Goal: Task Accomplishment & Management: Manage account settings

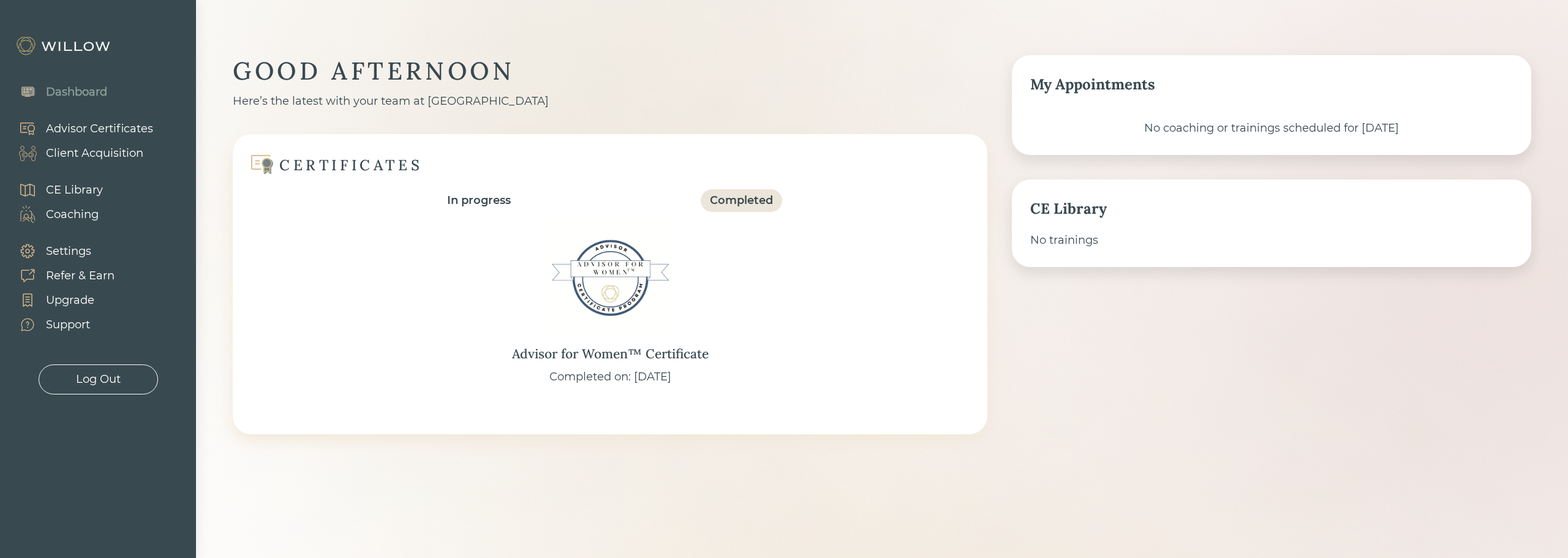
click at [81, 148] on div "Client Acquisition" at bounding box center [95, 153] width 97 height 17
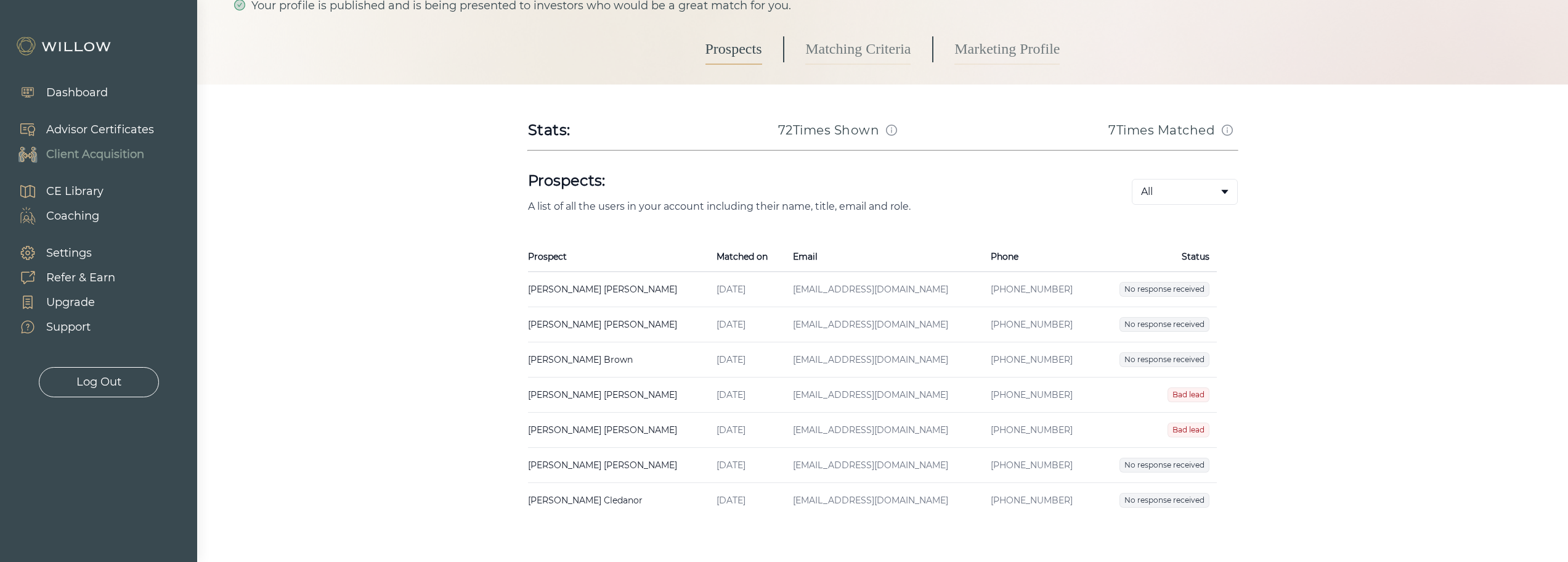
scroll to position [165, 0]
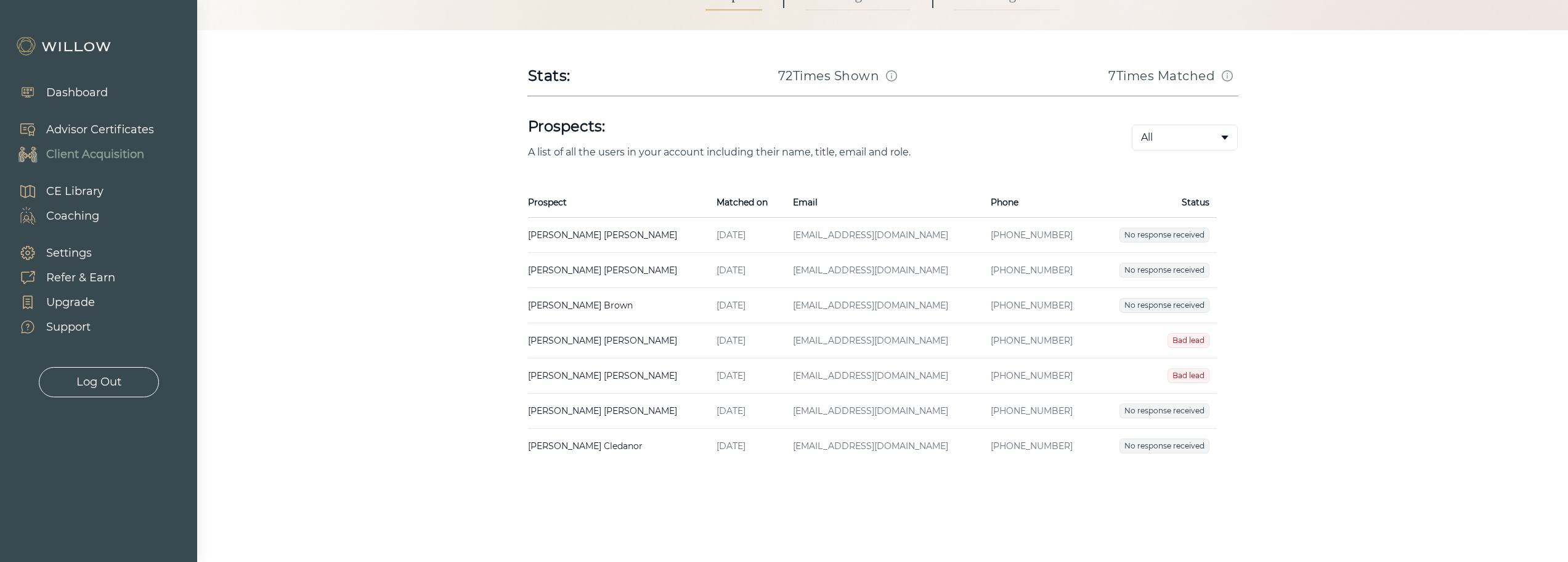
click at [1190, 436] on td "No response received" at bounding box center [1156, 446] width 122 height 35
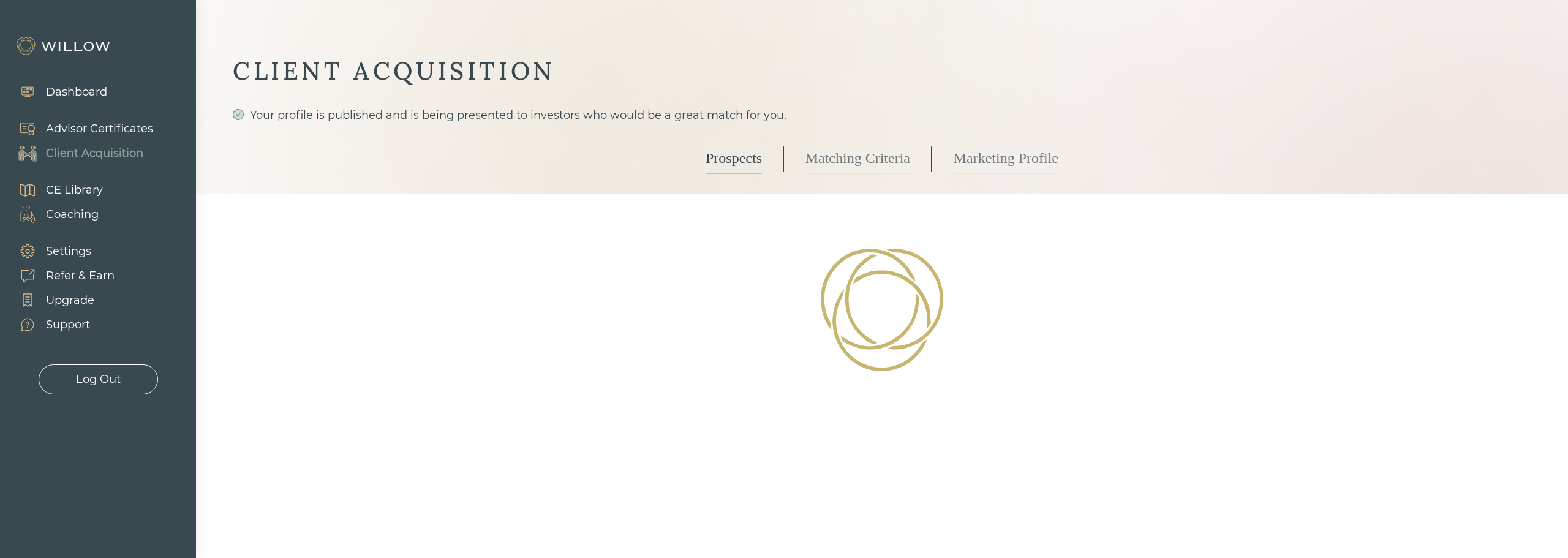
select select "2"
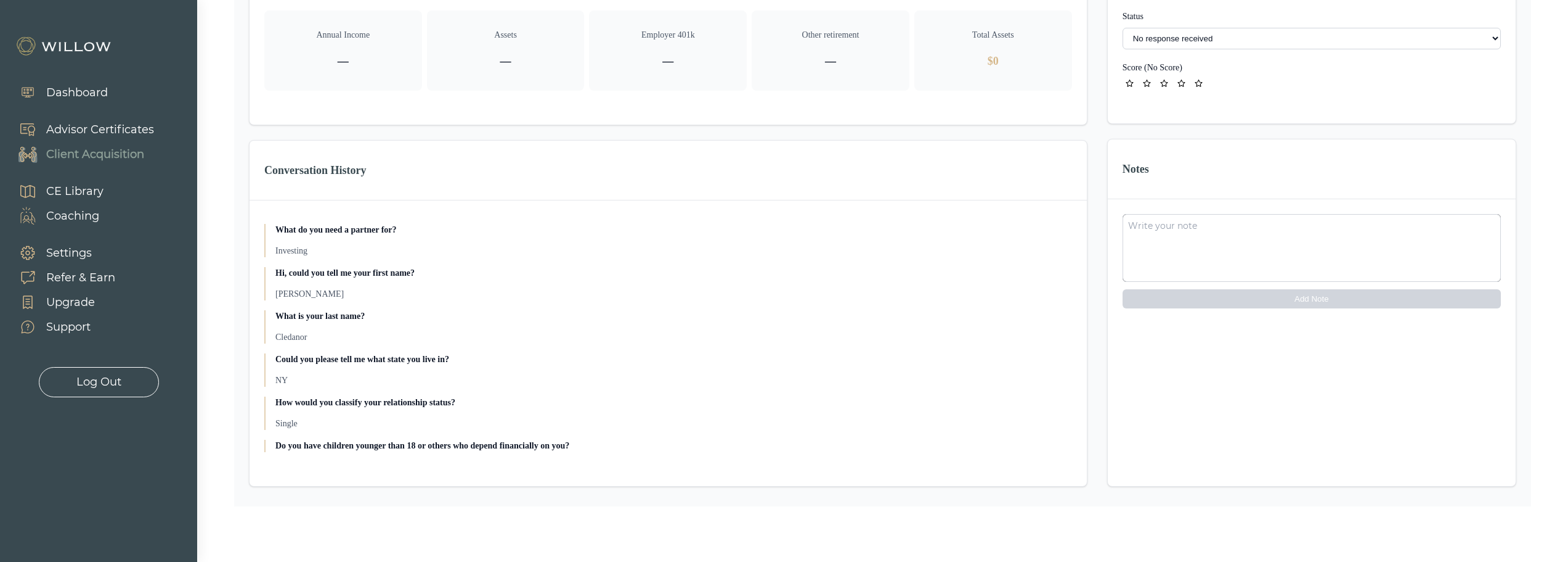
scroll to position [207, 0]
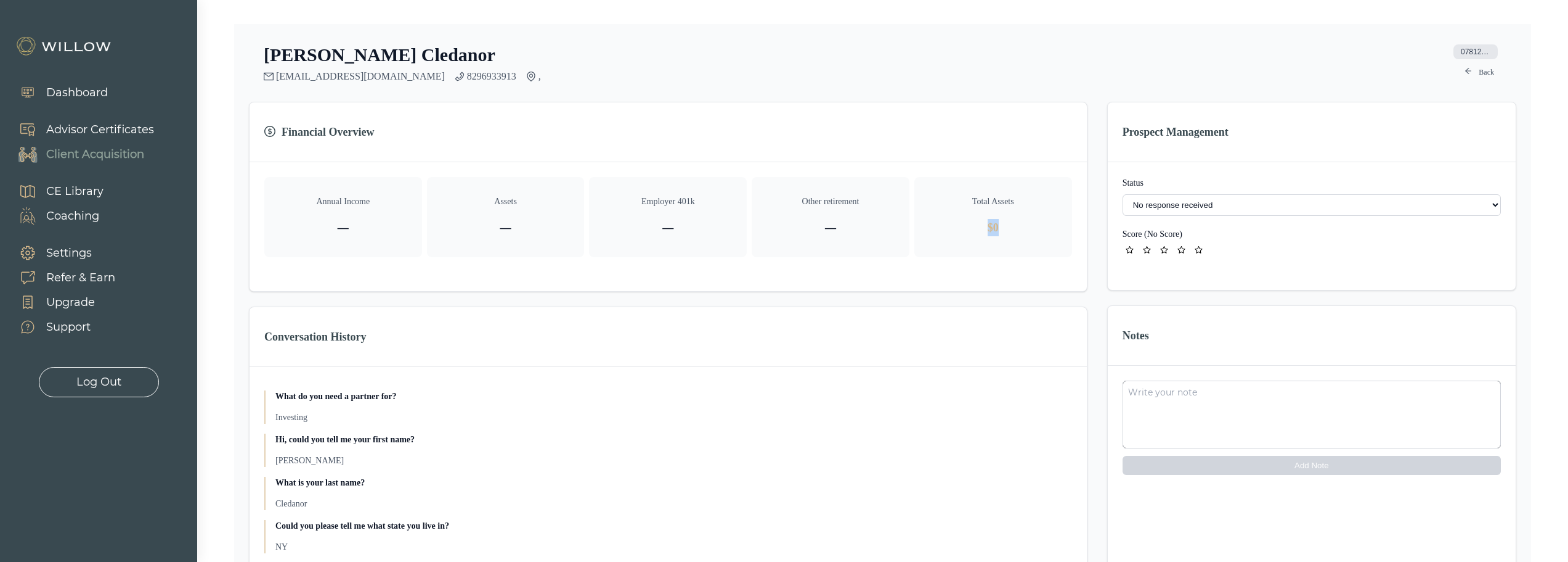
drag, startPoint x: 1018, startPoint y: 226, endPoint x: 994, endPoint y: 228, distance: 24.1
click at [986, 225] on p "$0" at bounding box center [993, 228] width 138 height 18
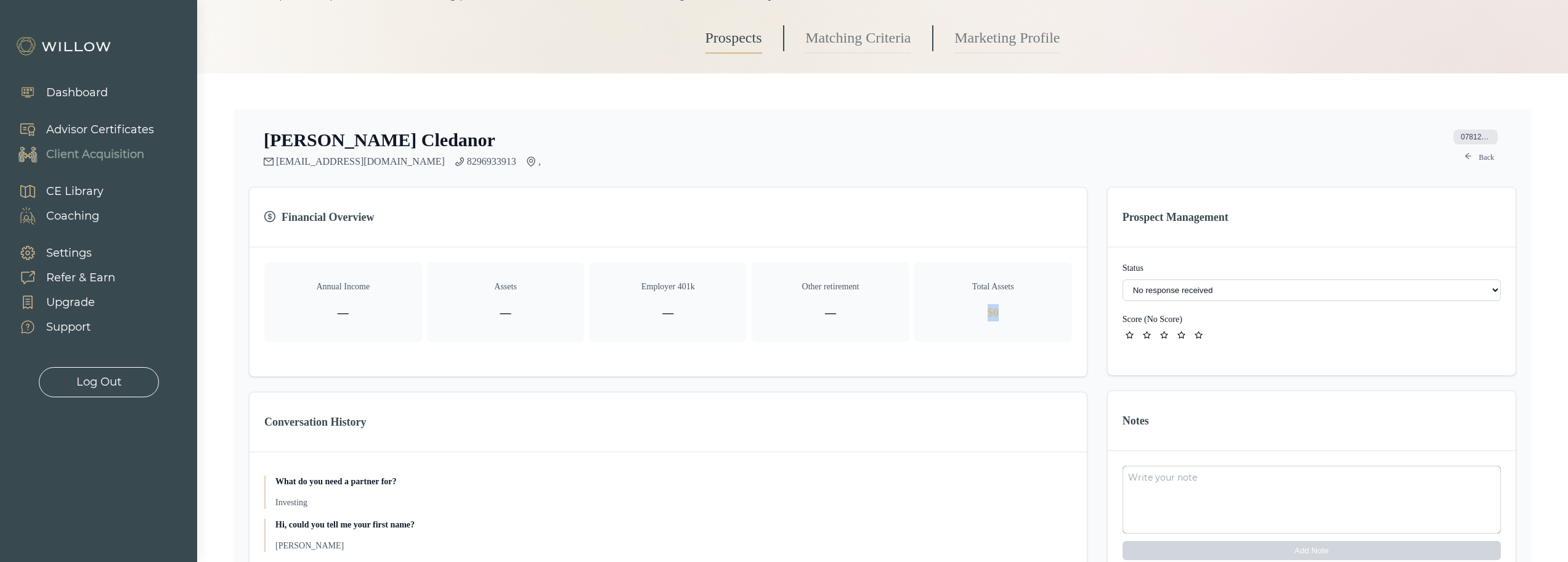
scroll to position [0, 0]
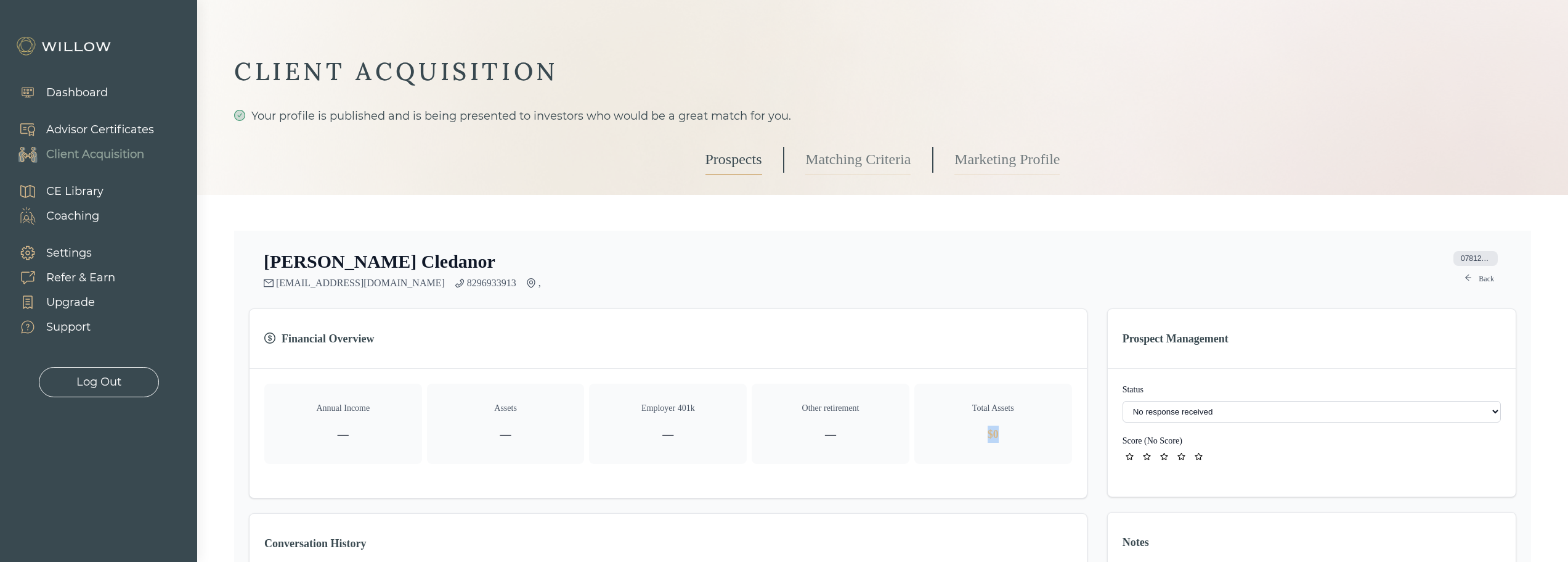
click at [1473, 284] on link "Back" at bounding box center [1479, 279] width 44 height 15
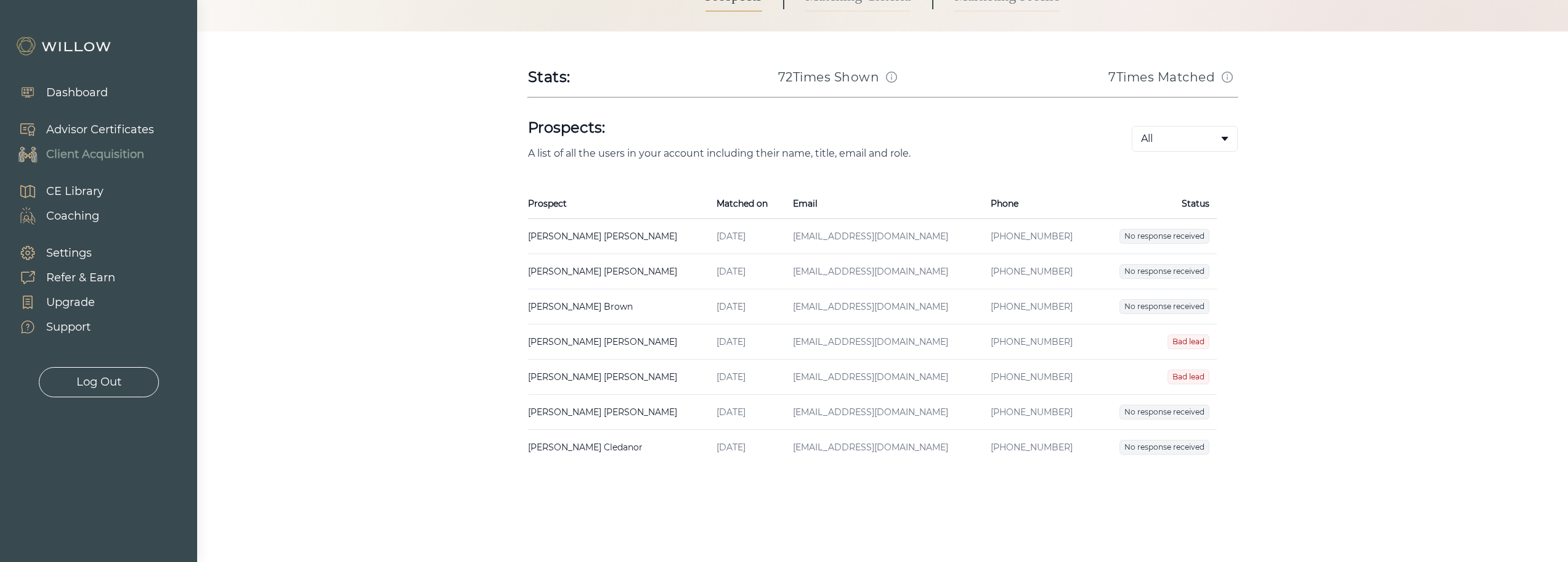
scroll to position [165, 0]
click at [1163, 444] on span "No response received" at bounding box center [1165, 445] width 90 height 15
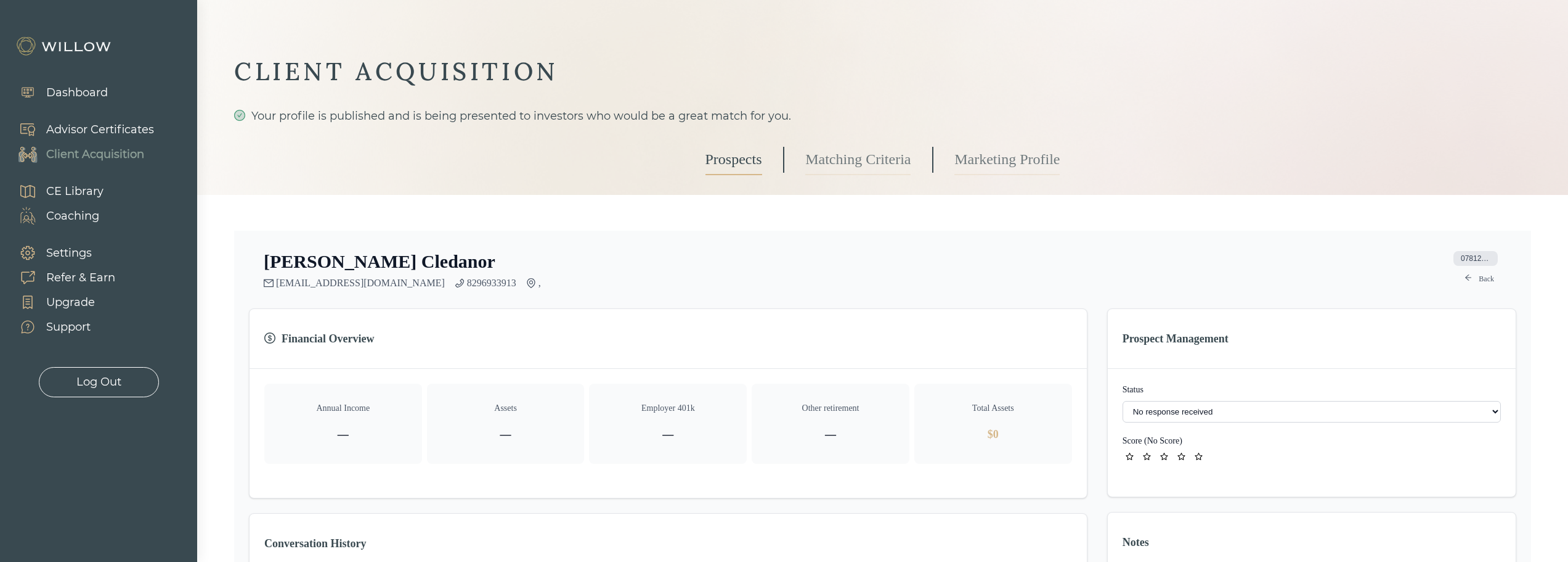
click at [1276, 409] on select "- Not ready to move forward No response received Received Won (Matched) Bad lea…" at bounding box center [1312, 411] width 379 height 22
select select "8"
click at [1480, 283] on link "Back" at bounding box center [1479, 279] width 44 height 15
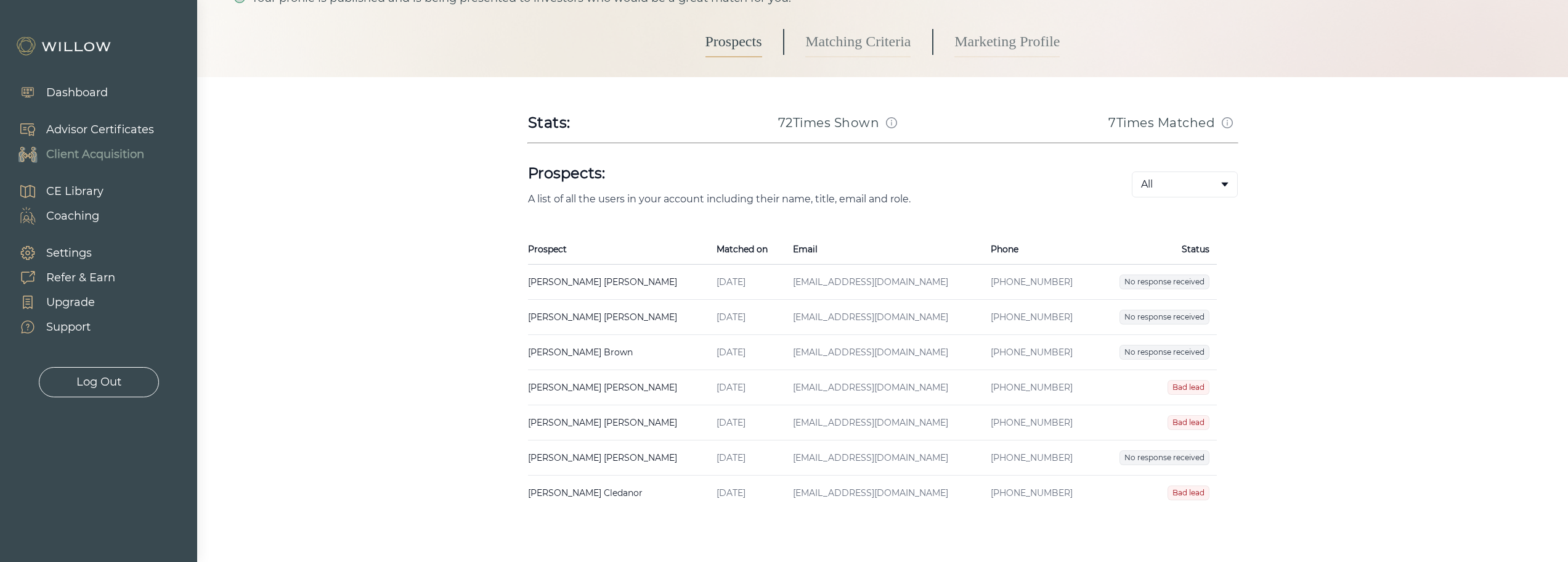
scroll to position [124, 0]
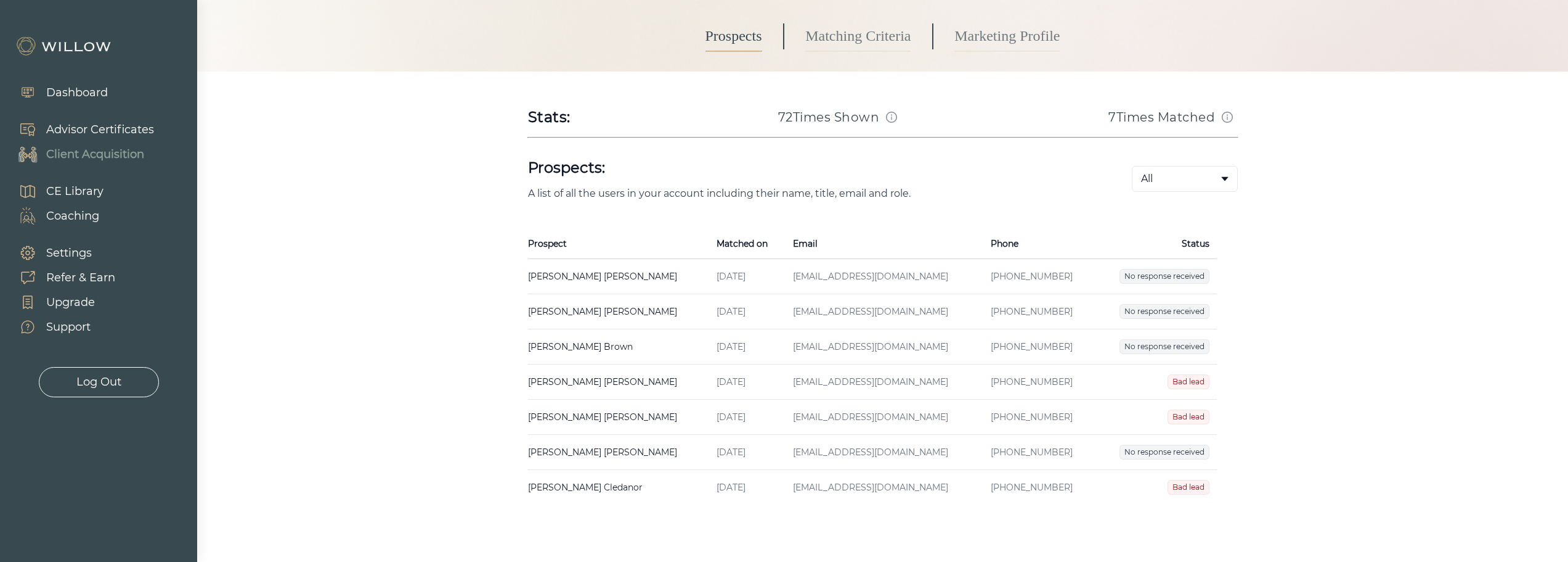
click at [1180, 452] on span "No response received" at bounding box center [1165, 451] width 90 height 15
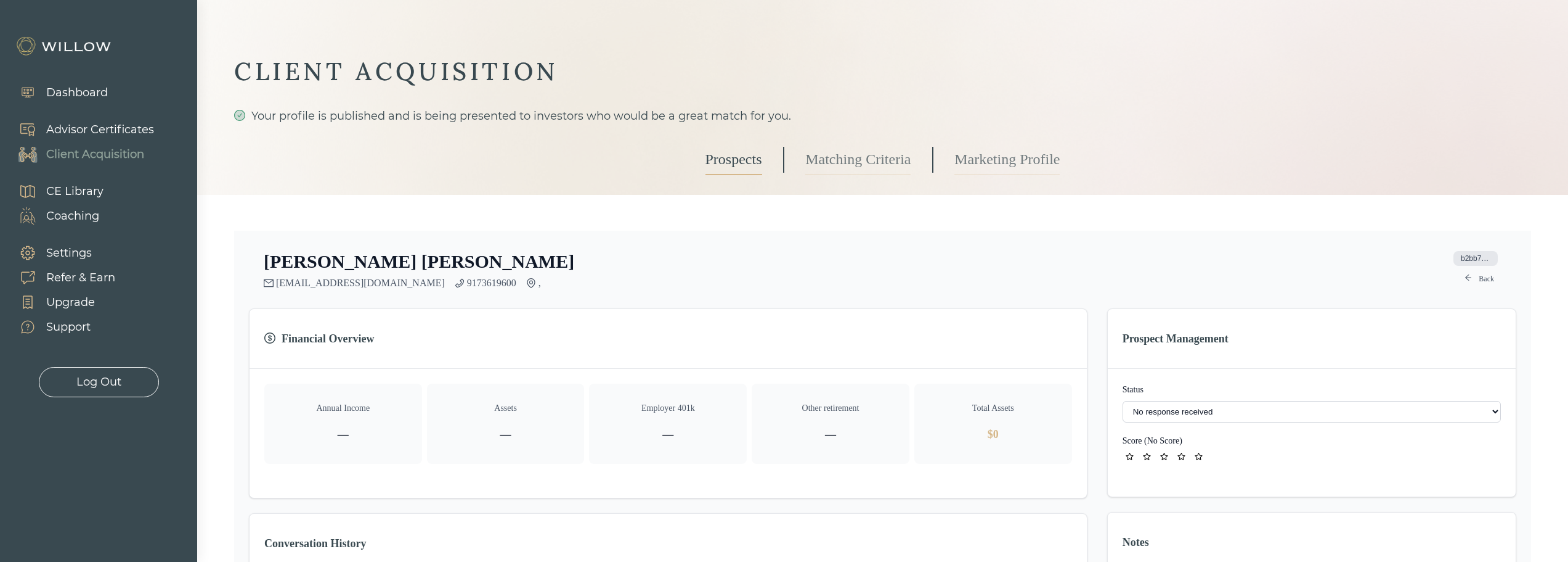
click at [1167, 406] on select "- Not ready to move forward No response received Received Won (Matched) Bad lea…" at bounding box center [1312, 411] width 379 height 22
select select "8"
click at [1487, 280] on link "Back" at bounding box center [1479, 279] width 44 height 15
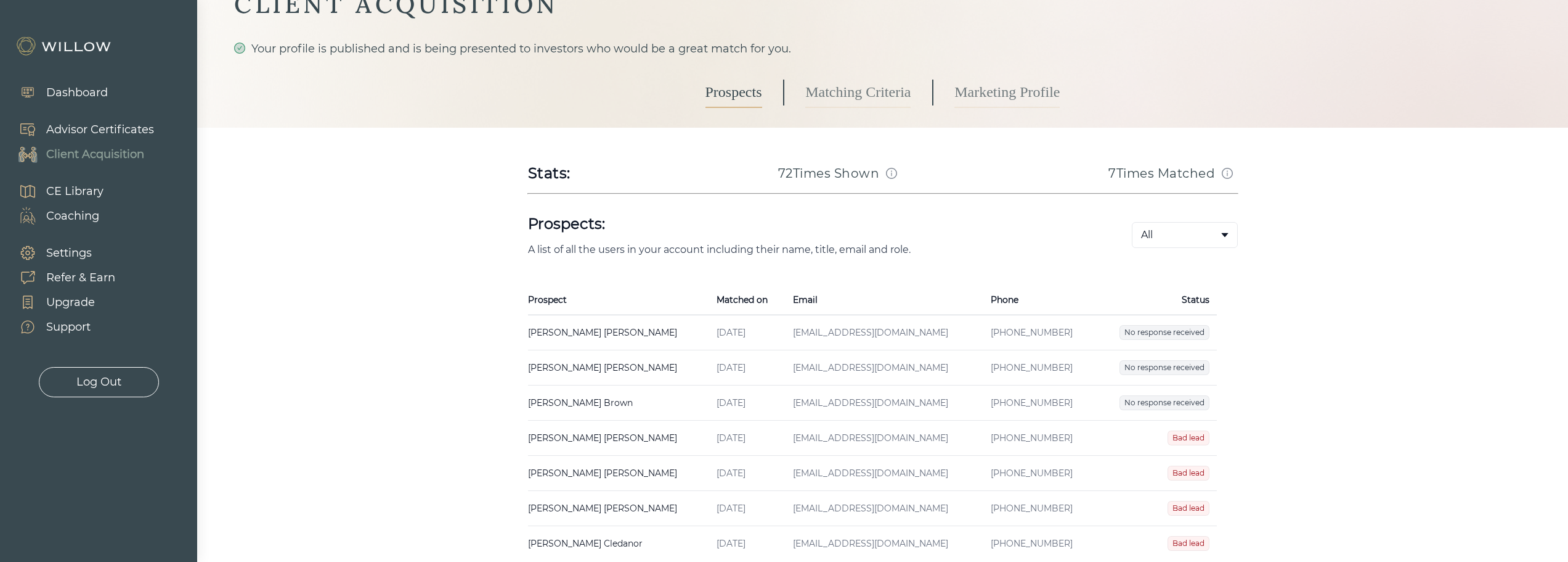
scroll to position [124, 0]
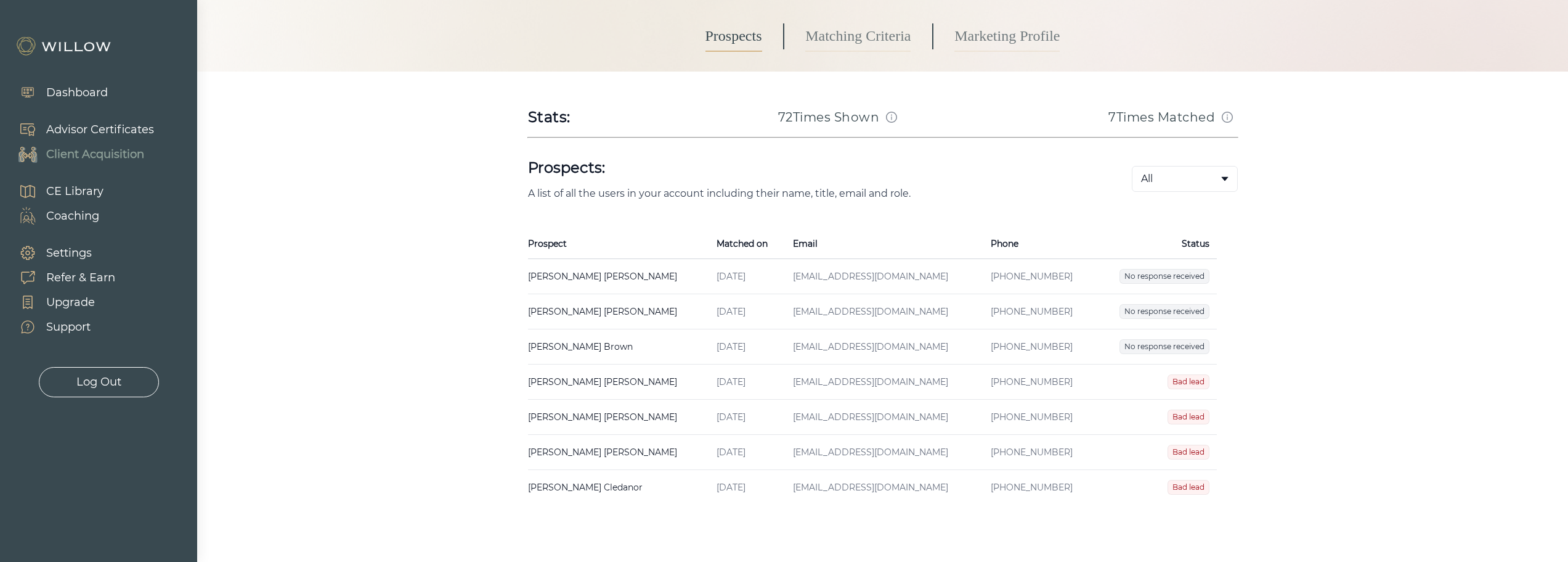
click at [597, 331] on td "Steve Brown Created on Jul 08, 2025 Email scb1502@gmail.com Phone (650)-670-7596" at bounding box center [619, 347] width 181 height 35
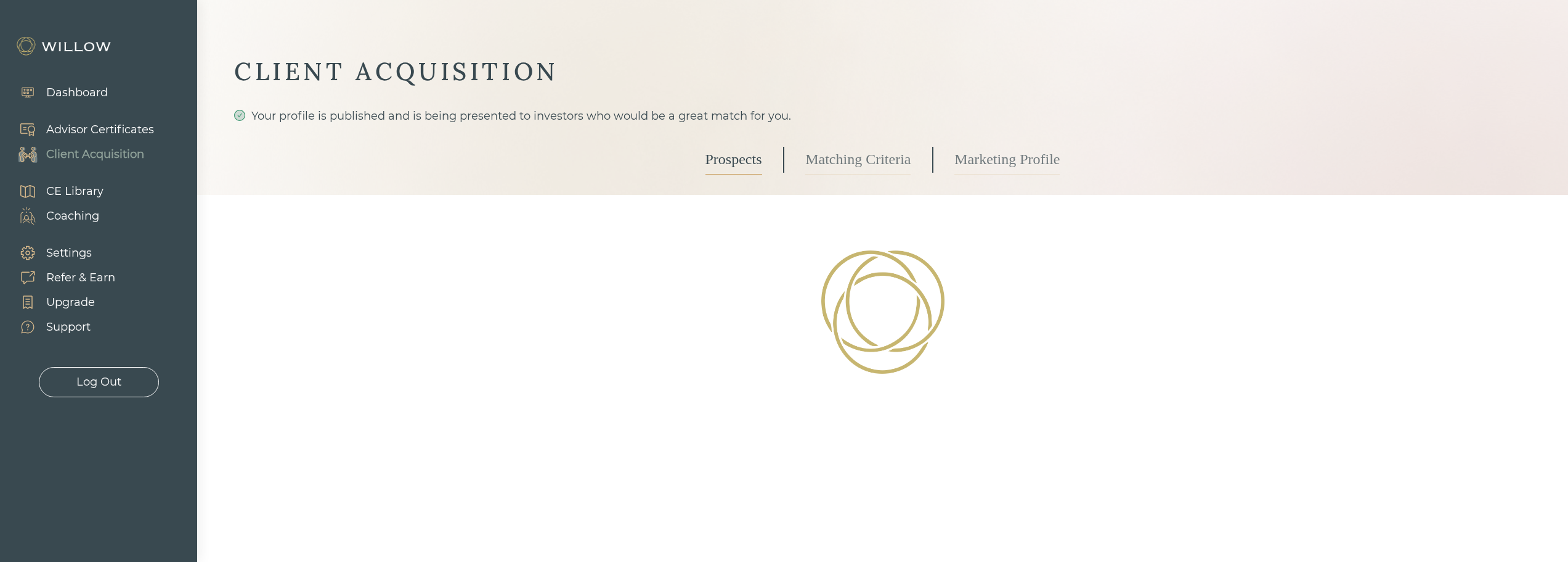
select select "2"
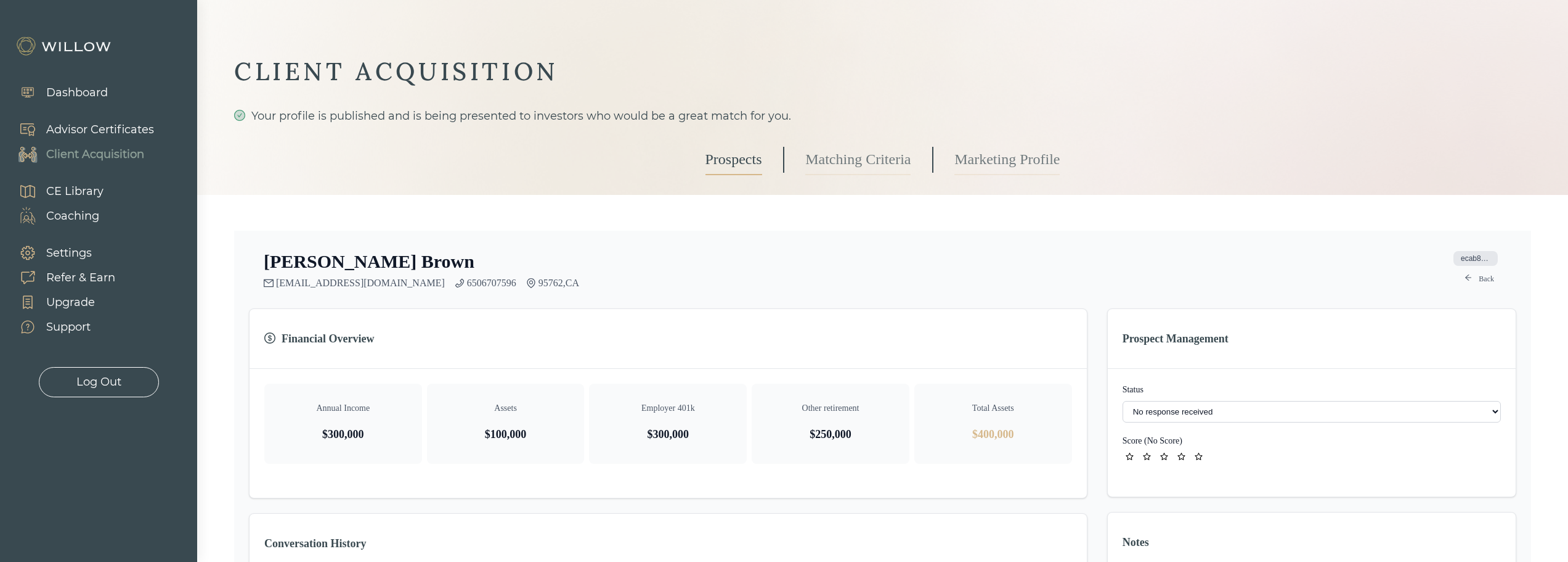
click at [1468, 279] on icon "arrow-left" at bounding box center [1469, 278] width 8 height 8
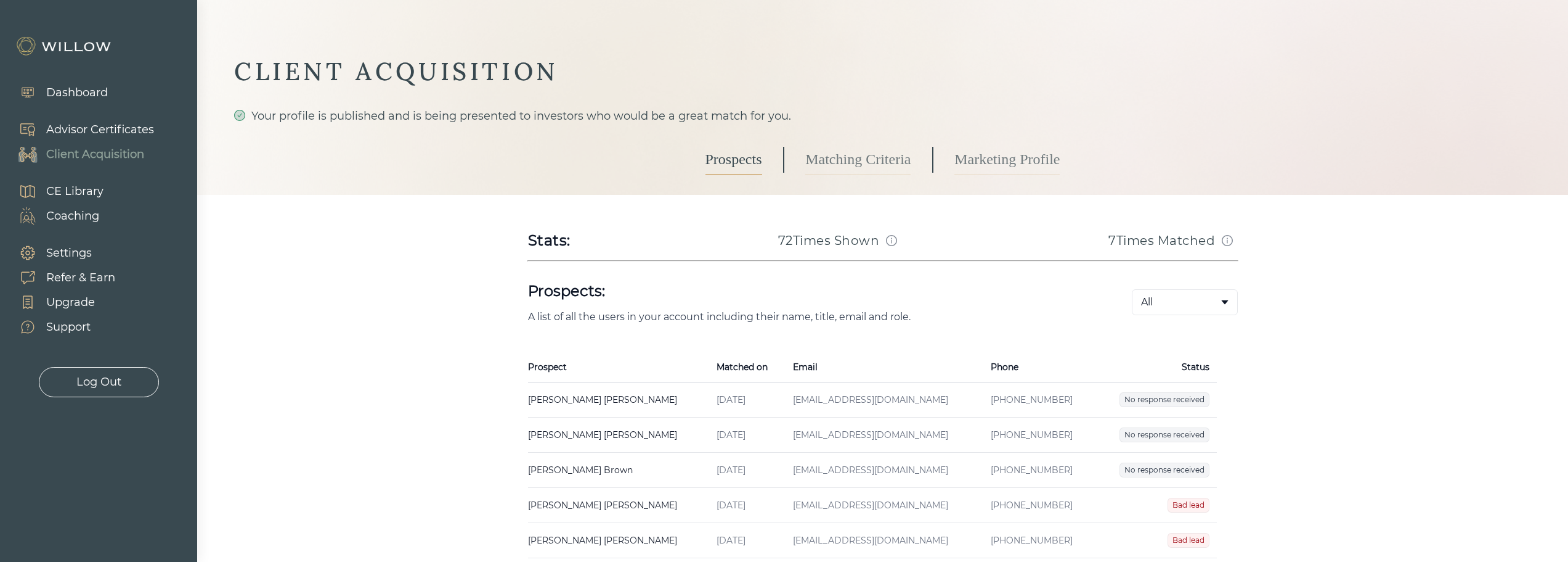
click at [611, 461] on td "Steve Brown Created on Jul 08, 2025 Email scb1502@gmail.com Phone (650)-670-7596" at bounding box center [619, 470] width 181 height 35
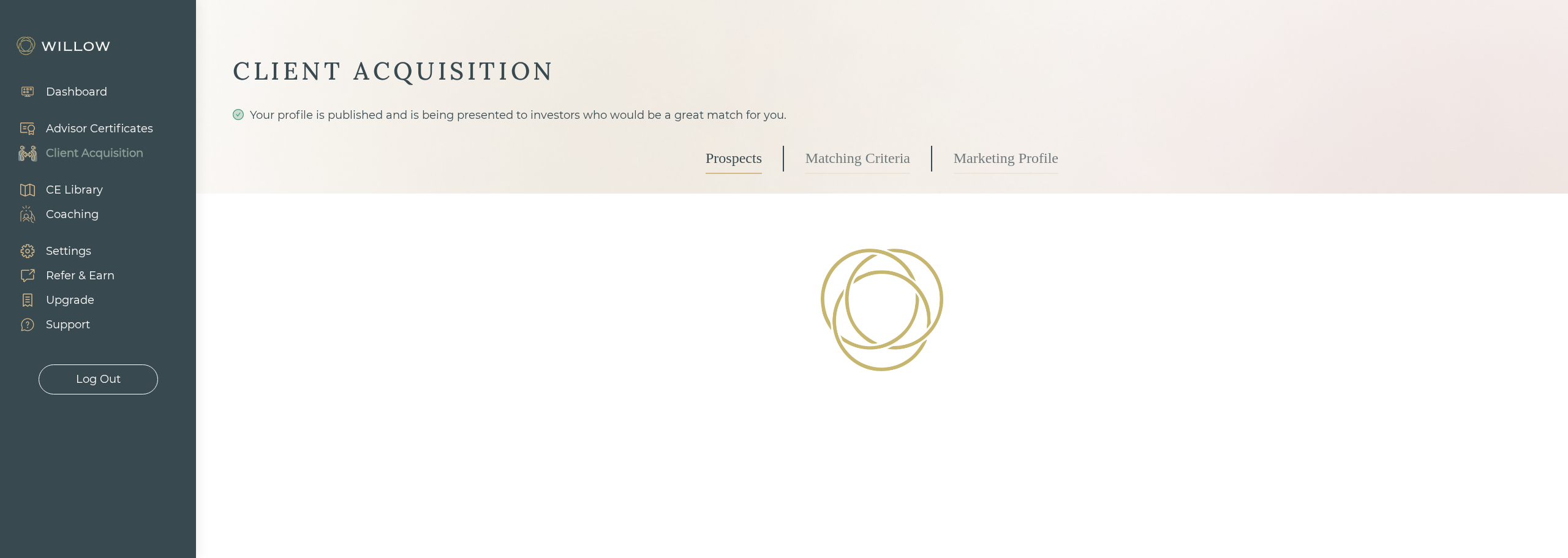
select select "2"
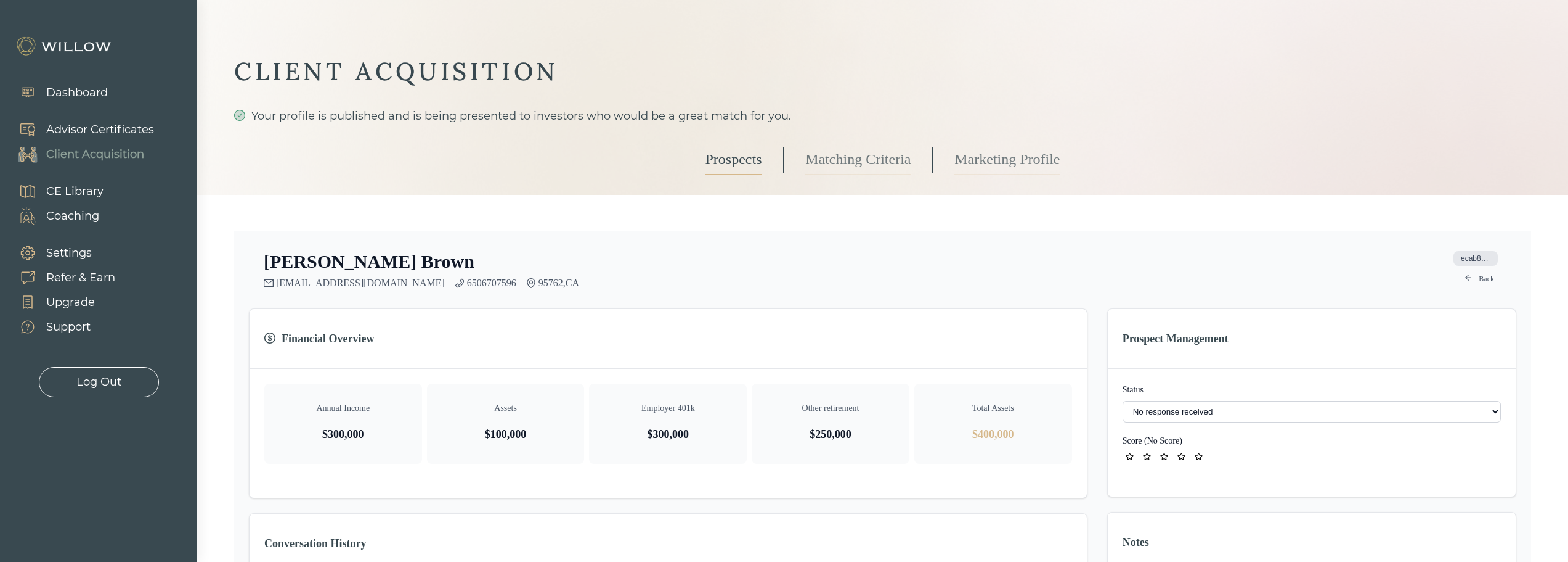
click at [1471, 261] on span "ecab802f-c994-462f-8407-d6d1003612bd" at bounding box center [1476, 258] width 44 height 15
click at [1483, 278] on link "Back" at bounding box center [1479, 279] width 44 height 15
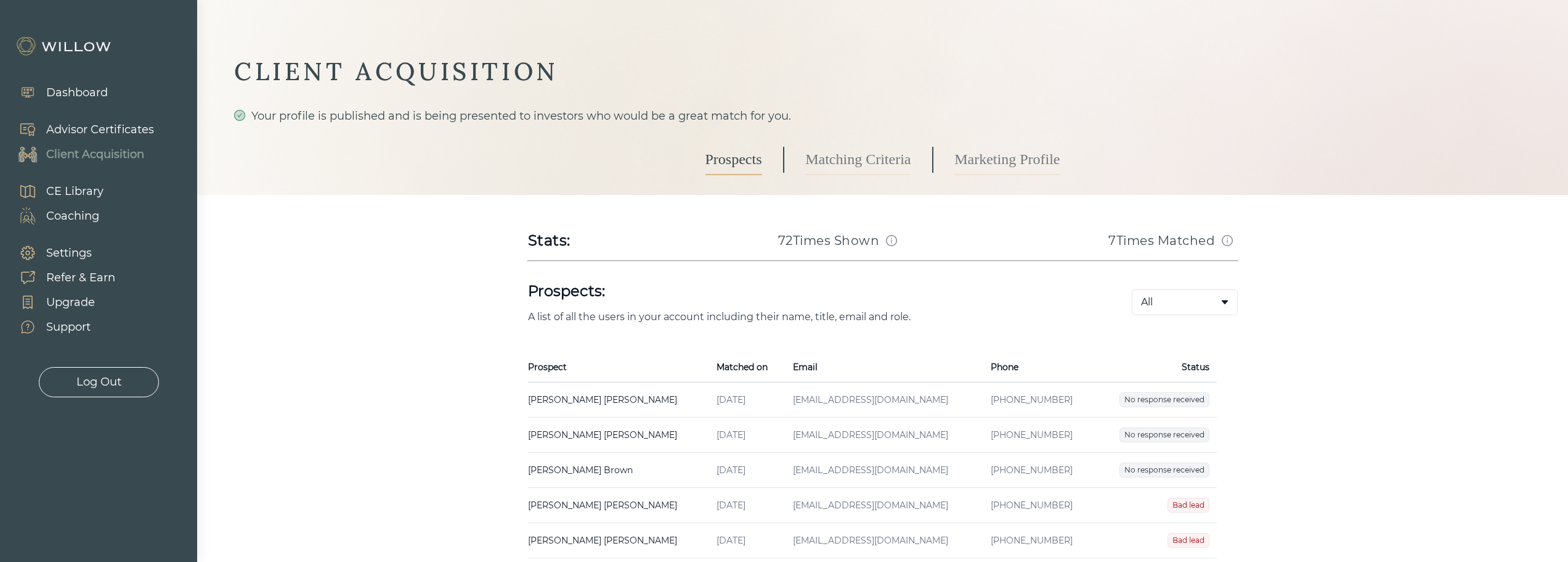
click at [893, 235] on icon "info-circle" at bounding box center [891, 239] width 11 height 11
click at [893, 236] on icon "info-circle" at bounding box center [891, 239] width 11 height 11
drag, startPoint x: 785, startPoint y: 234, endPoint x: 1004, endPoint y: 256, distance: 220.1
click at [1004, 256] on div "CLIENT ACQUISITION Your profile is published and is being presented to investor…" at bounding box center [883, 341] width 1297 height 572
click at [913, 245] on div "Stats: 72 Times Shown 7 Times Matched" at bounding box center [884, 240] width 710 height 20
